Goal: Transaction & Acquisition: Purchase product/service

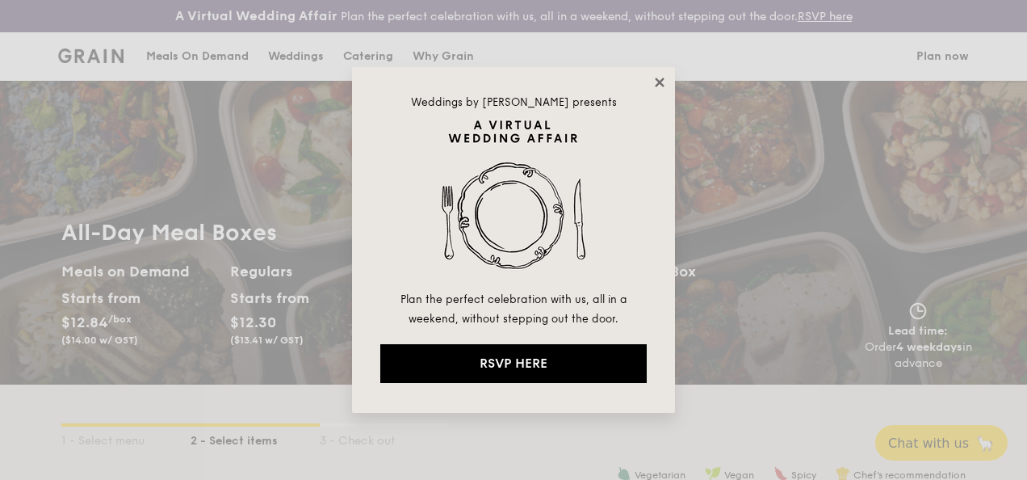
click at [657, 82] on icon at bounding box center [659, 82] width 9 height 9
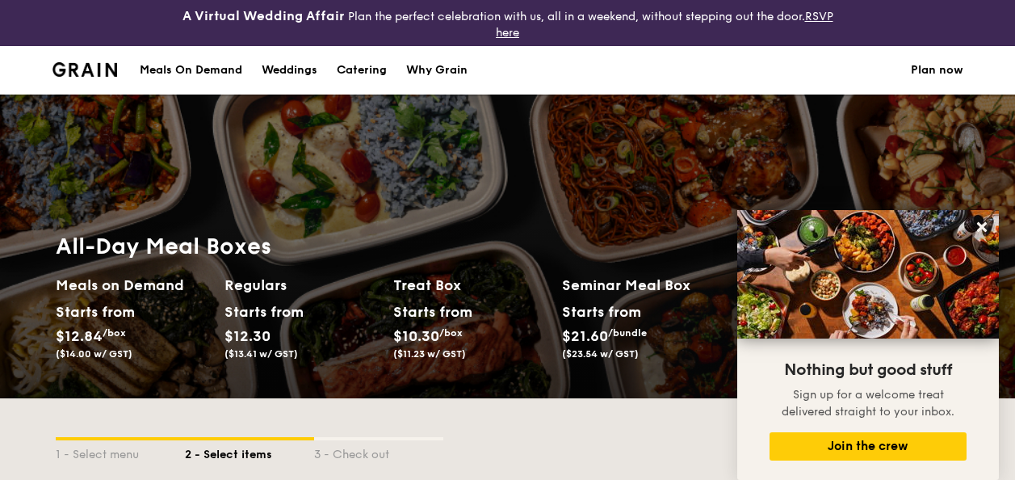
click at [361, 78] on div "Catering" at bounding box center [362, 70] width 50 height 48
select select
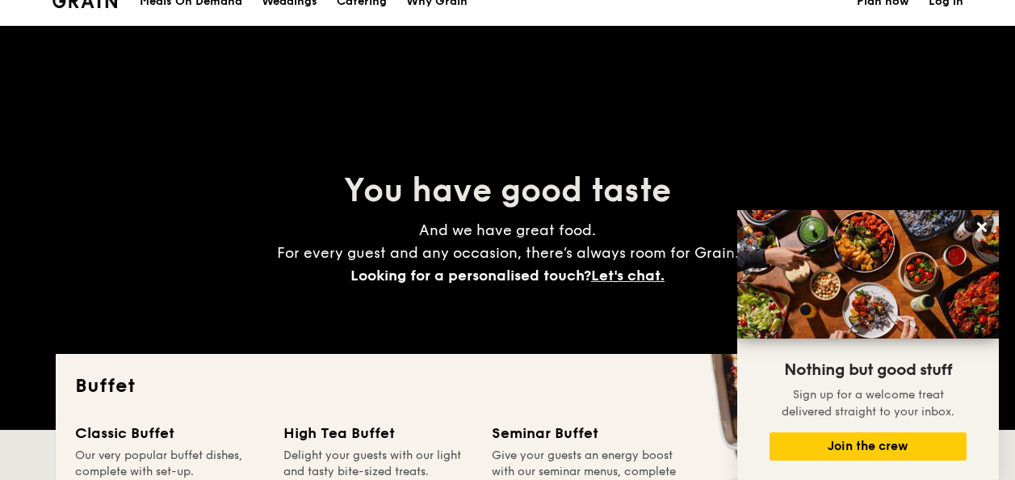
scroll to position [162, 0]
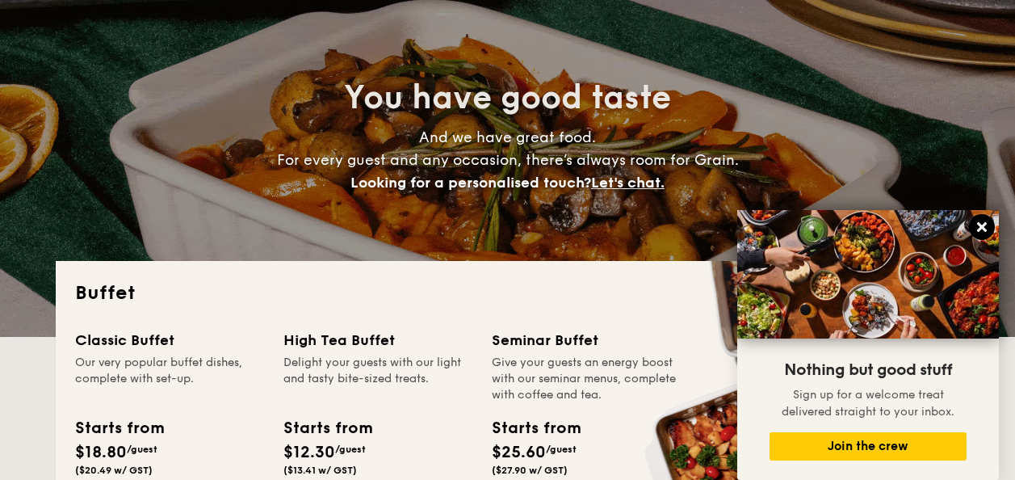
click at [984, 226] on icon at bounding box center [982, 227] width 15 height 15
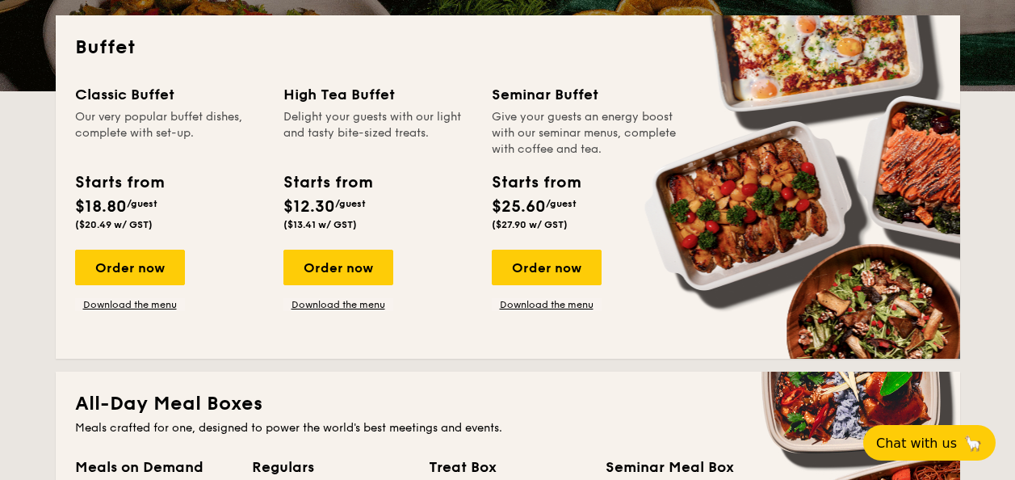
scroll to position [404, 0]
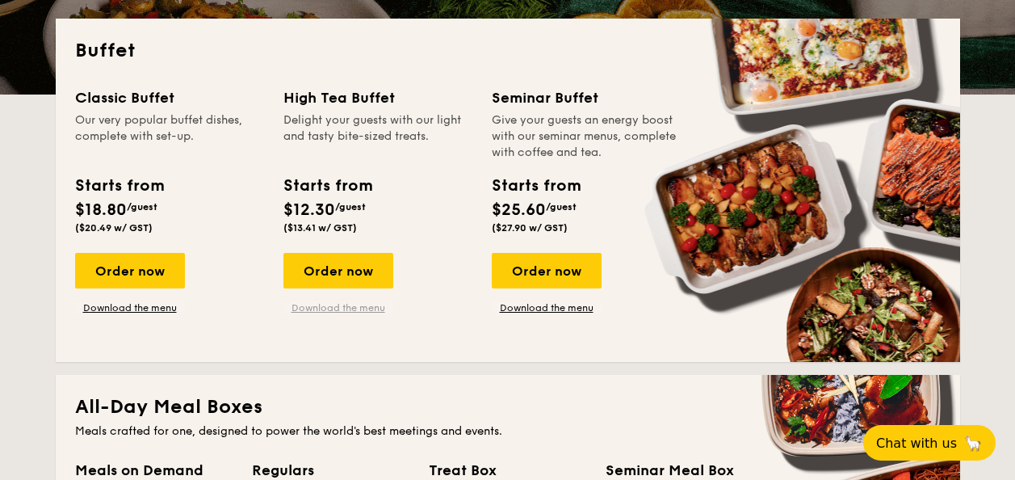
click at [350, 304] on link "Download the menu" at bounding box center [338, 307] width 110 height 13
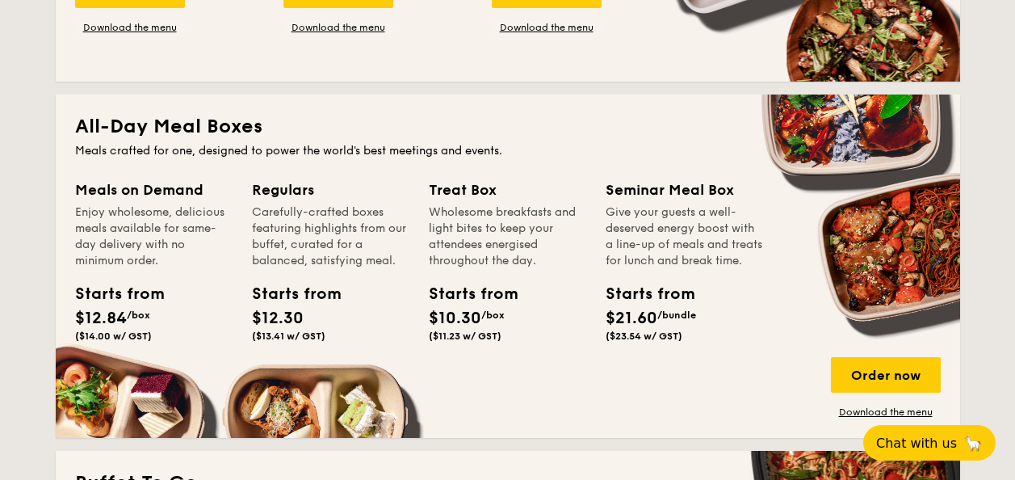
scroll to position [727, 0]
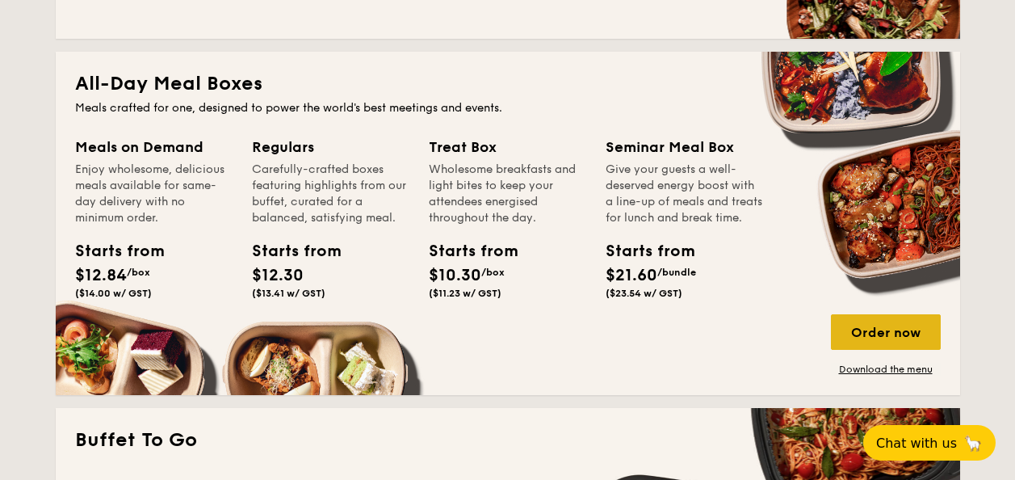
click at [897, 334] on div "Order now" at bounding box center [886, 332] width 110 height 36
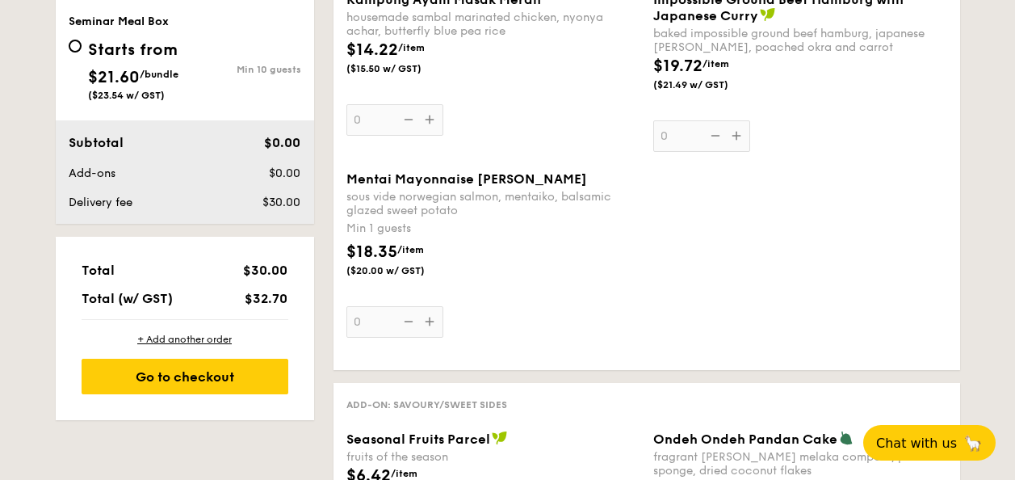
scroll to position [810, 0]
